Goal: Check status

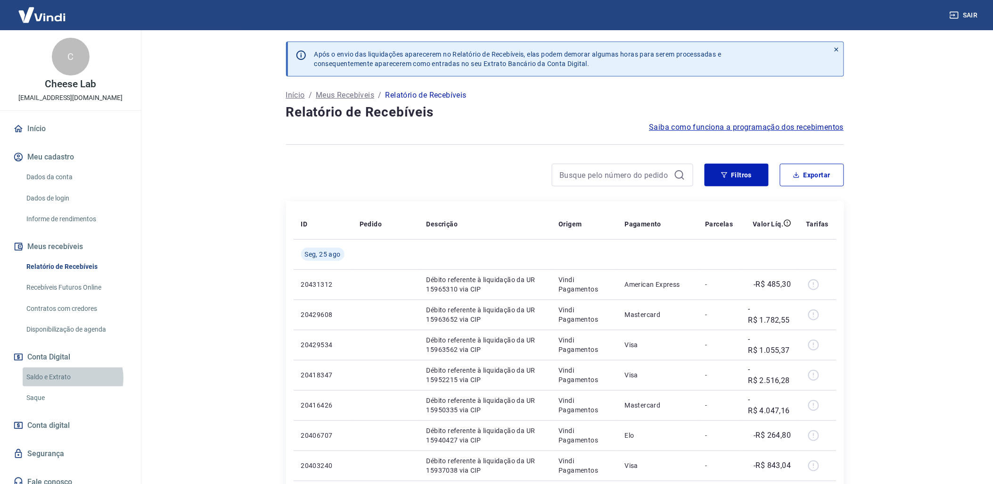
click at [72, 378] on link "Saldo e Extrato" at bounding box center [76, 376] width 107 height 19
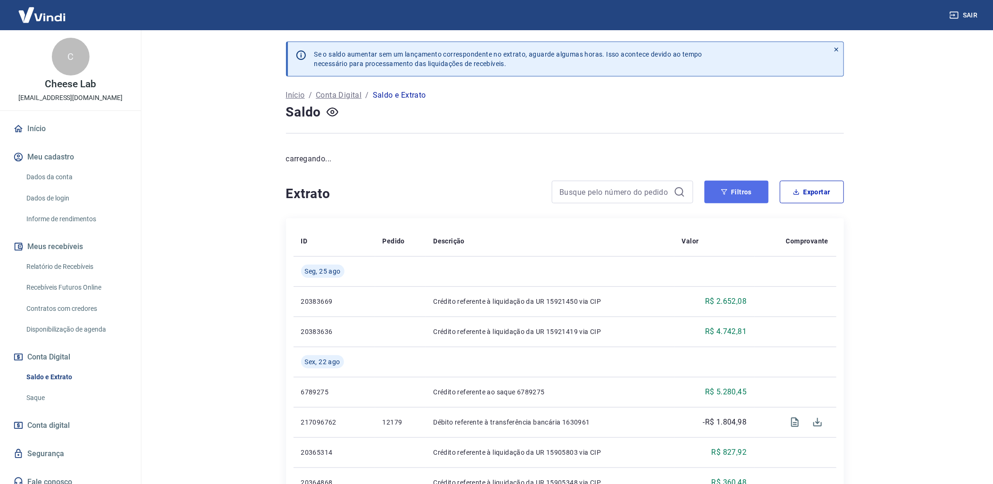
click at [708, 197] on button "Filtros" at bounding box center [737, 192] width 64 height 23
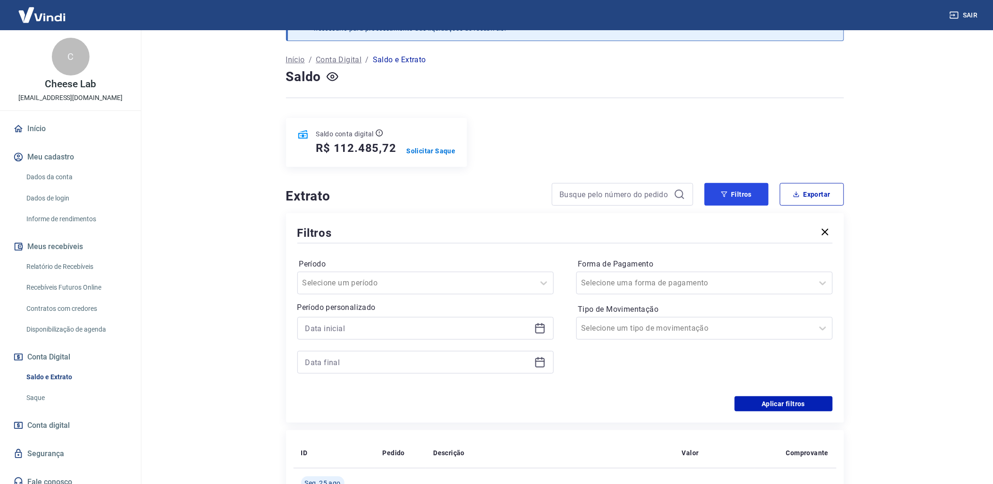
scroll to position [105, 0]
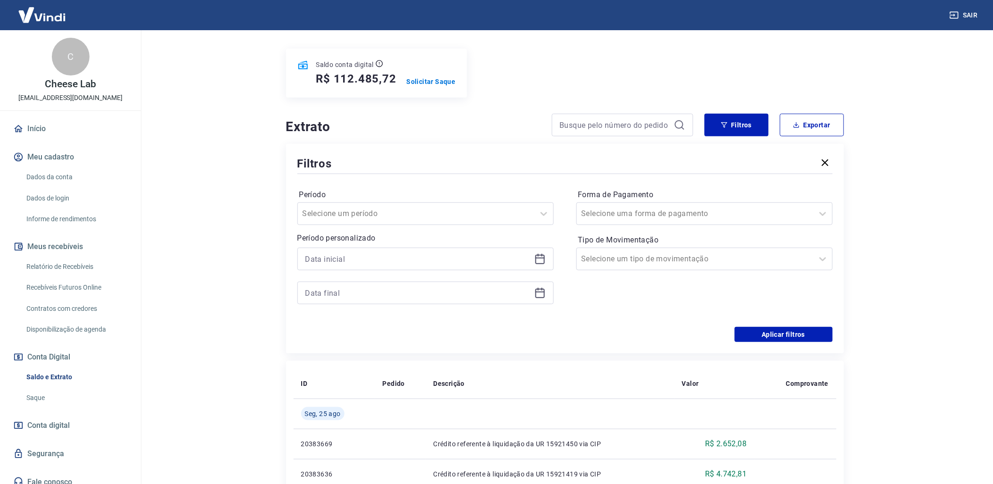
click at [541, 265] on icon at bounding box center [540, 258] width 11 height 11
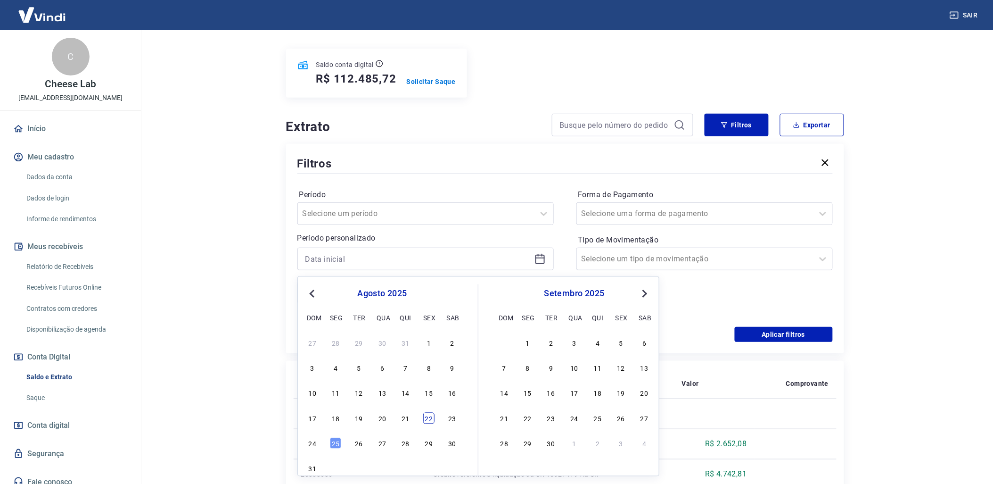
click at [432, 421] on div "22" at bounding box center [428, 418] width 11 height 11
type input "[DATE]"
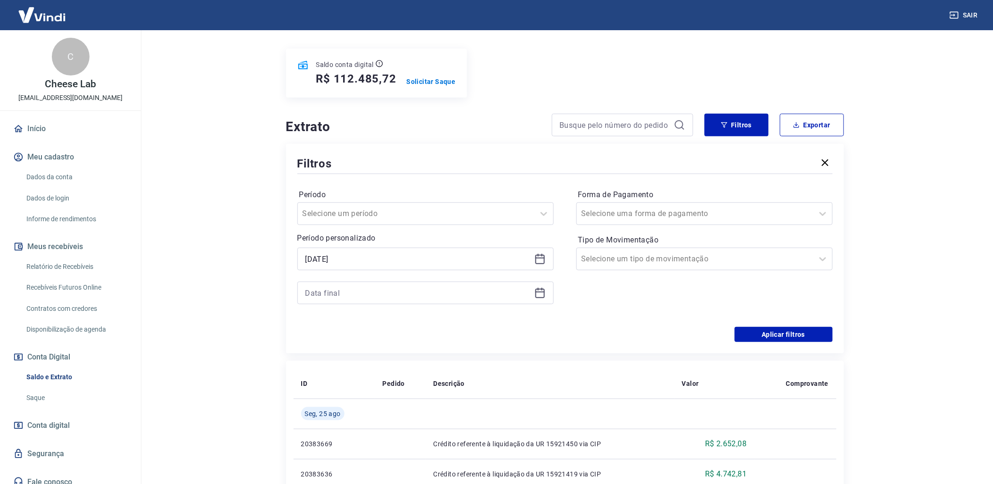
click at [539, 286] on div at bounding box center [426, 292] width 256 height 23
click at [537, 292] on icon at bounding box center [540, 292] width 11 height 11
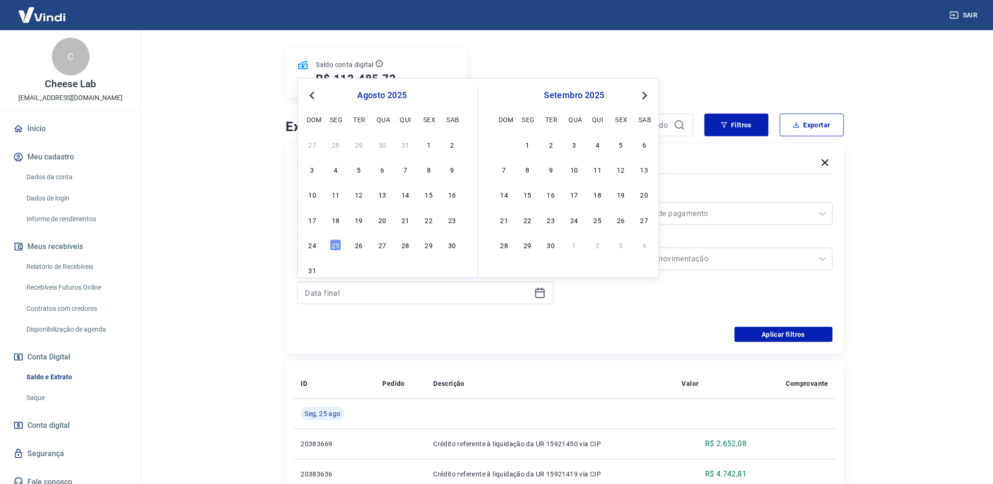
click at [435, 223] on div "17 18 19 20 21 22 23" at bounding box center [383, 220] width 154 height 14
click at [432, 220] on div "22" at bounding box center [428, 219] width 11 height 11
type input "[DATE]"
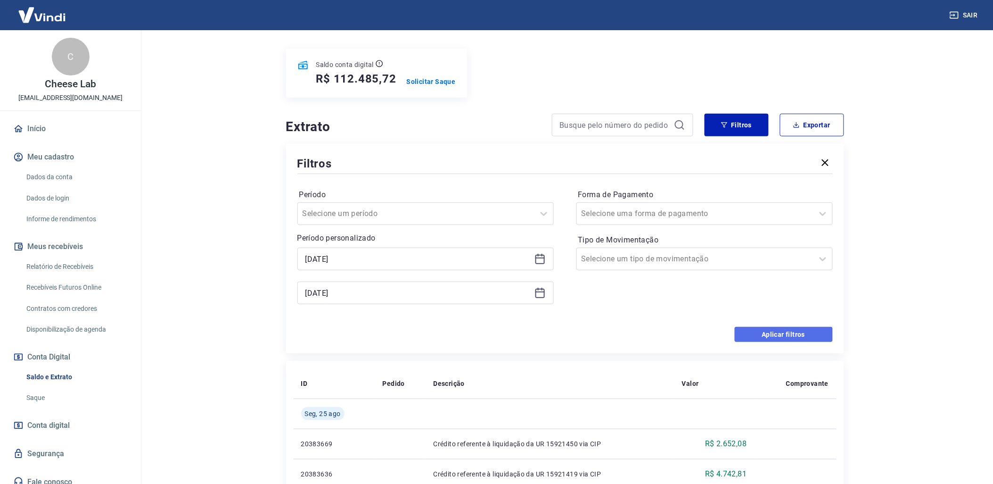
click at [794, 337] on button "Aplicar filtros" at bounding box center [784, 334] width 98 height 15
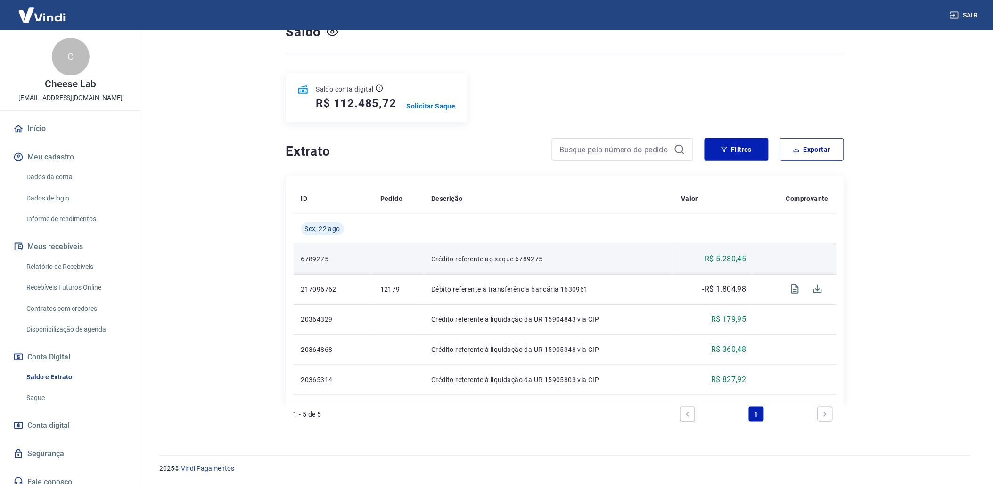
scroll to position [82, 0]
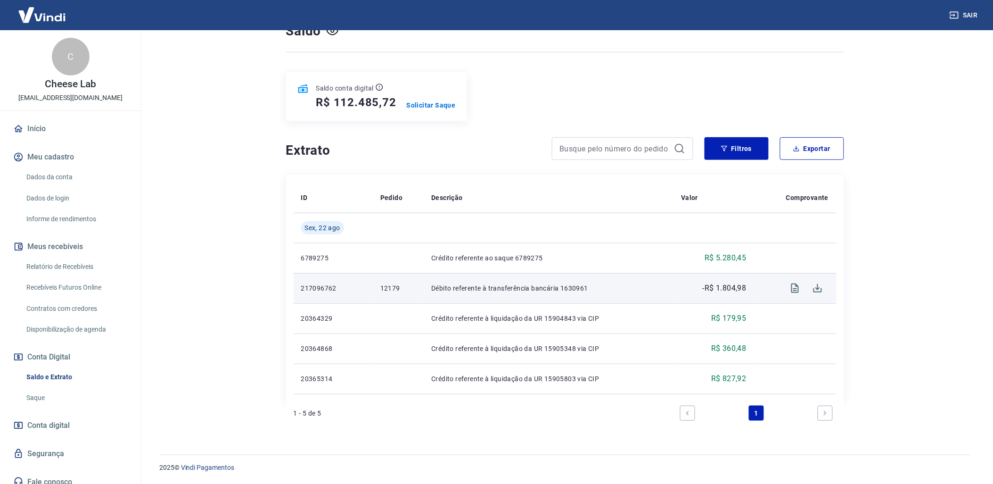
click at [331, 288] on p "217096762" at bounding box center [333, 287] width 64 height 9
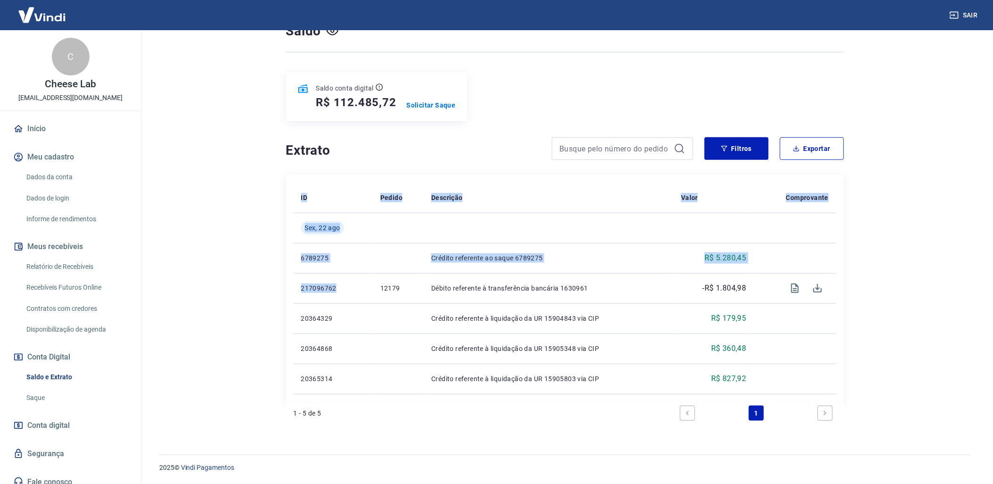
drag, startPoint x: 338, startPoint y: 287, endPoint x: 292, endPoint y: 288, distance: 45.7
click at [292, 288] on div "ID Pedido Descrição Valor Comprovante [DATE] 6789275 Crédito referente ao saque…" at bounding box center [565, 288] width 558 height 227
copy table "ID Pedido Descrição Valor Comprovante [DATE] 6789275 Crédito referente ao saque…"
drag, startPoint x: 292, startPoint y: 288, endPoint x: 239, endPoint y: 275, distance: 55.1
click at [223, 270] on main "Se o saldo aumentar sem um lançamento correspondente no extrato, aguarde alguma…" at bounding box center [565, 176] width 857 height 454
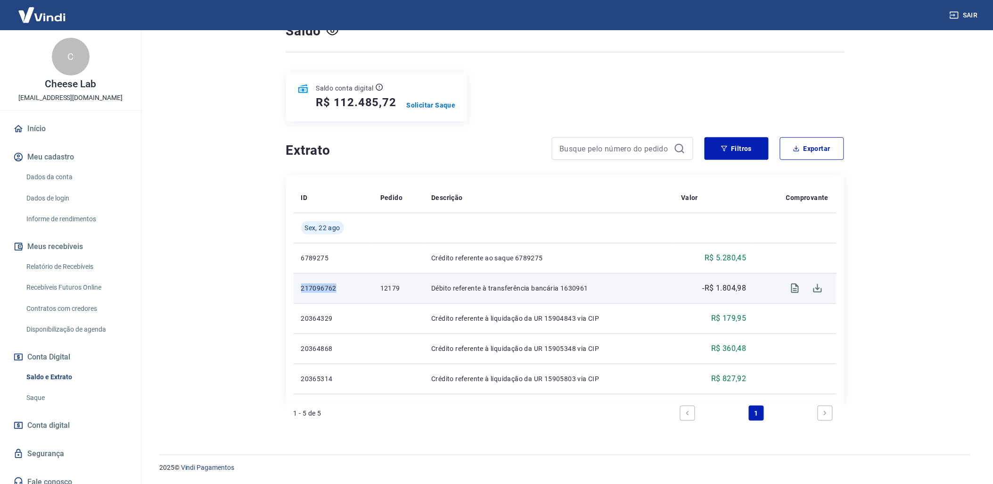
drag, startPoint x: 339, startPoint y: 289, endPoint x: 298, endPoint y: 289, distance: 40.1
click at [298, 289] on td "217096762" at bounding box center [333, 288] width 79 height 30
copy p "217096762"
